Goal: Navigation & Orientation: Find specific page/section

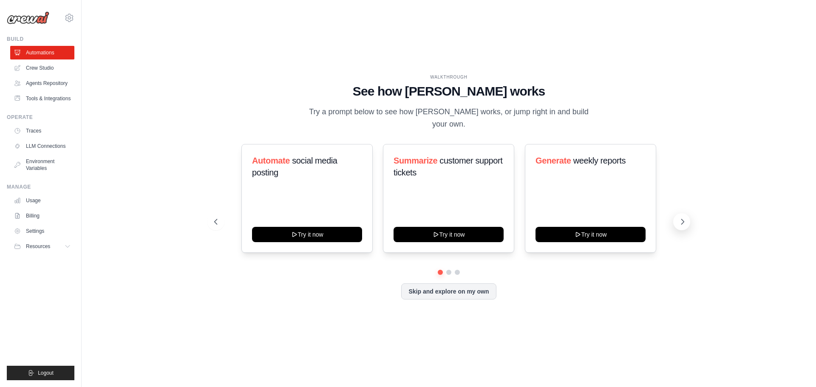
click at [678, 218] on icon at bounding box center [682, 222] width 8 height 8
click at [684, 219] on icon at bounding box center [682, 221] width 3 height 5
click at [28, 96] on link "Tools & Integrations" at bounding box center [43, 99] width 64 height 14
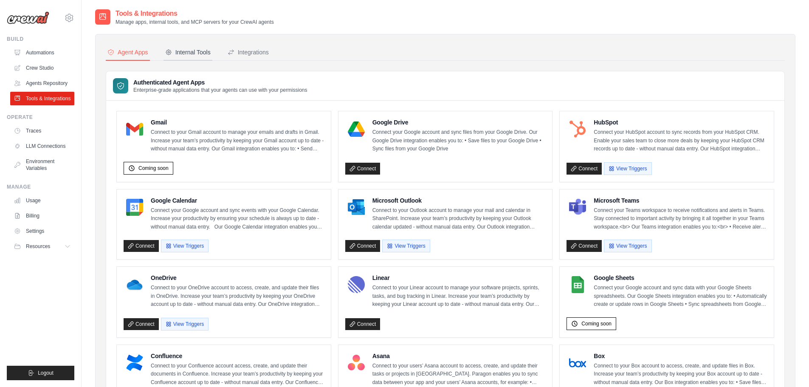
click at [192, 52] on div "Internal Tools" at bounding box center [187, 52] width 45 height 8
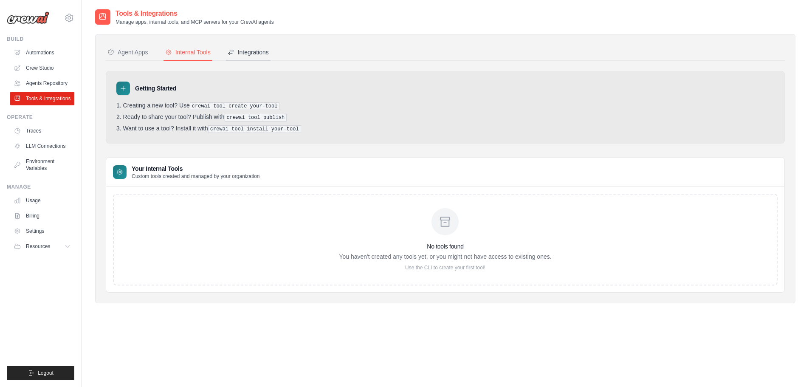
click at [252, 53] on div "Integrations" at bounding box center [248, 52] width 41 height 8
